Goal: Information Seeking & Learning: Learn about a topic

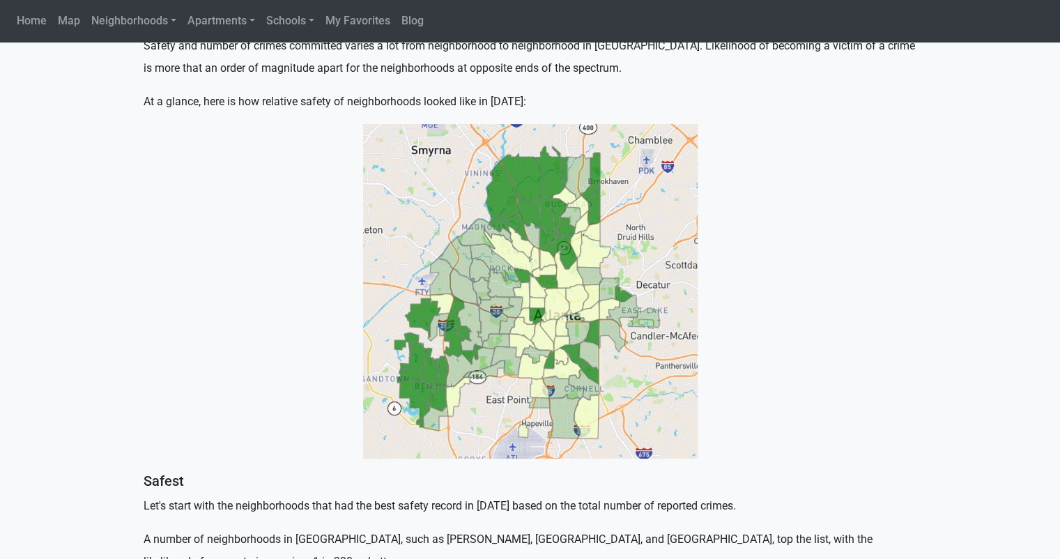
scroll to position [390, 0]
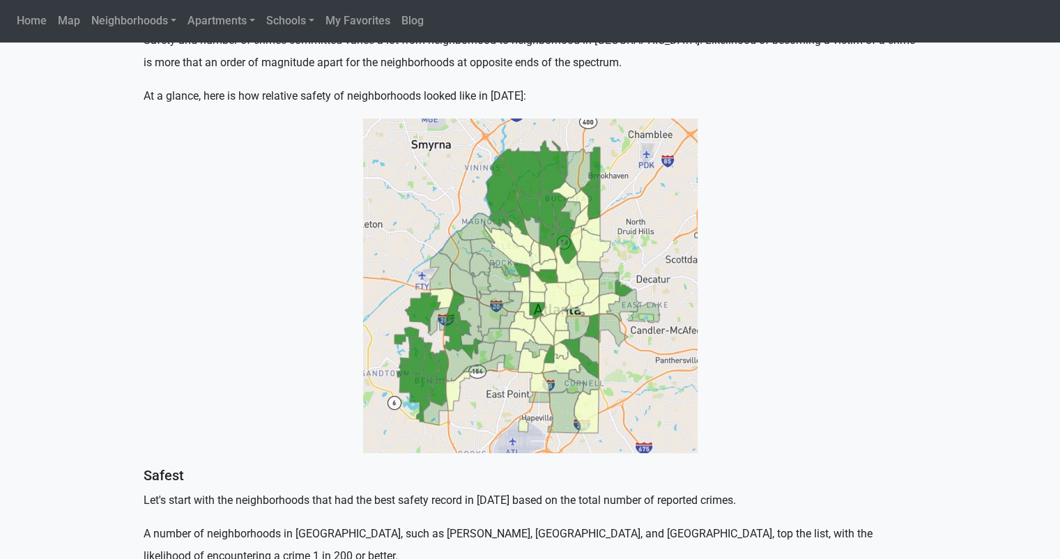
click at [509, 277] on img at bounding box center [530, 286] width 335 height 335
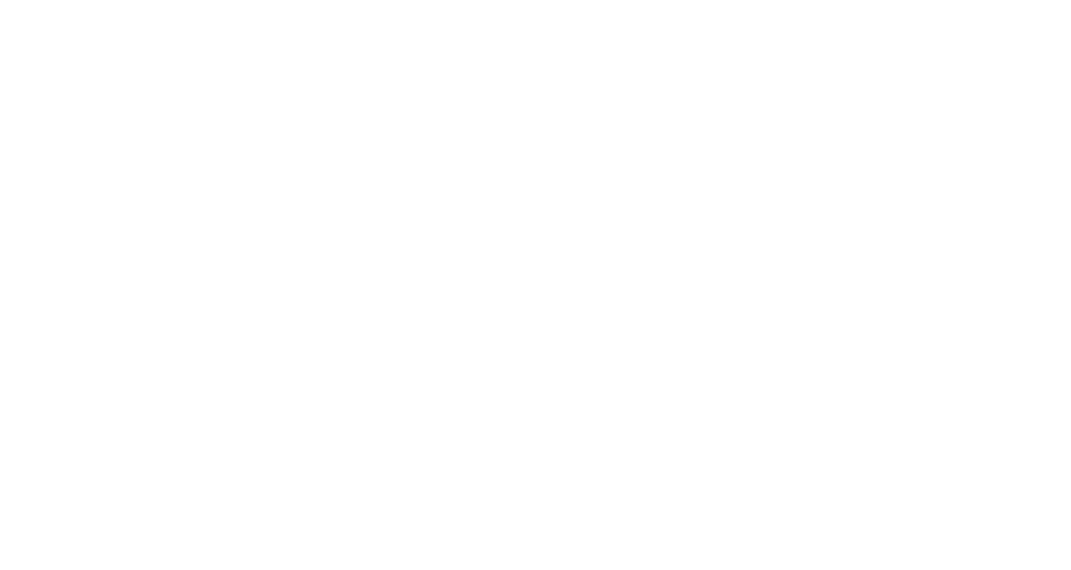
select select "2"
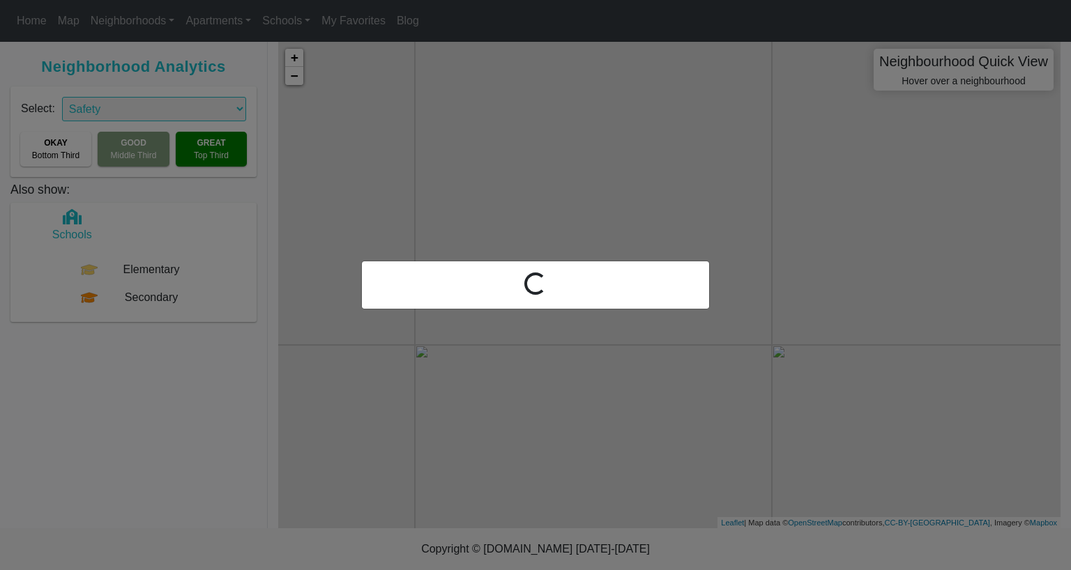
drag, startPoint x: 919, startPoint y: 245, endPoint x: 503, endPoint y: 46, distance: 461.2
click at [503, 46] on div "Loading..." at bounding box center [535, 285] width 1071 height 570
